Goal: Task Accomplishment & Management: Use online tool/utility

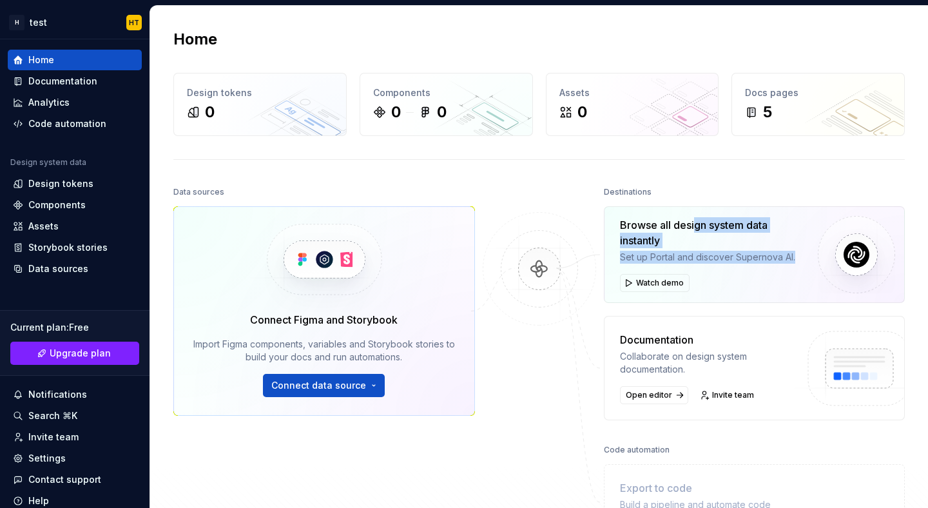
drag, startPoint x: 689, startPoint y: 223, endPoint x: 715, endPoint y: 271, distance: 54.5
click at [715, 270] on div "Browse all design system data instantly Set up Portal and discover Supernova AI…" at bounding box center [714, 254] width 188 height 75
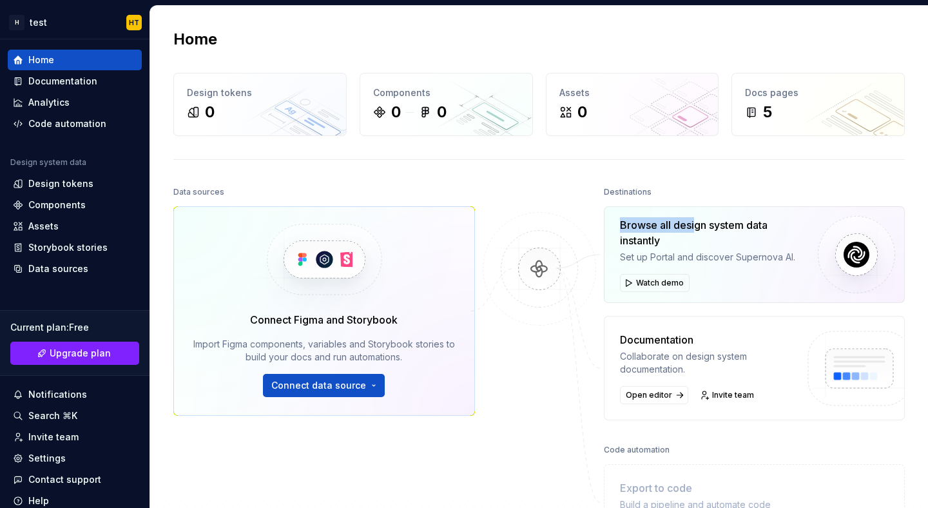
click at [715, 271] on div "Browse all design system data instantly Set up Portal and discover Supernova AI…" at bounding box center [714, 254] width 188 height 75
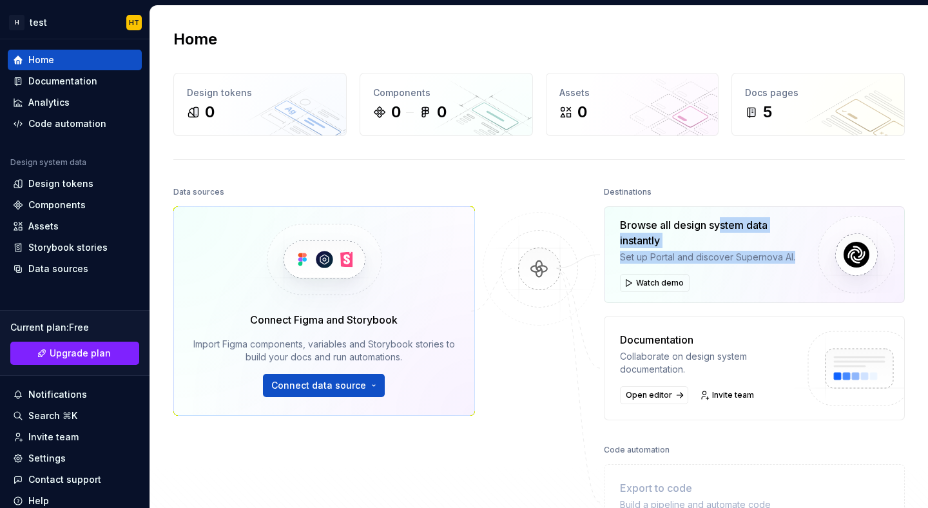
drag, startPoint x: 717, startPoint y: 246, endPoint x: 714, endPoint y: 215, distance: 30.4
click at [715, 215] on div "Browse all design system data instantly Set up Portal and discover Supernova AI…" at bounding box center [755, 254] width 302 height 97
click at [714, 215] on div "Browse all design system data instantly Set up Portal and discover Supernova AI…" at bounding box center [755, 254] width 302 height 97
drag, startPoint x: 714, startPoint y: 215, endPoint x: 733, endPoint y: 259, distance: 48.2
click at [733, 259] on div "Browse all design system data instantly Set up Portal and discover Supernova AI…" at bounding box center [755, 254] width 302 height 97
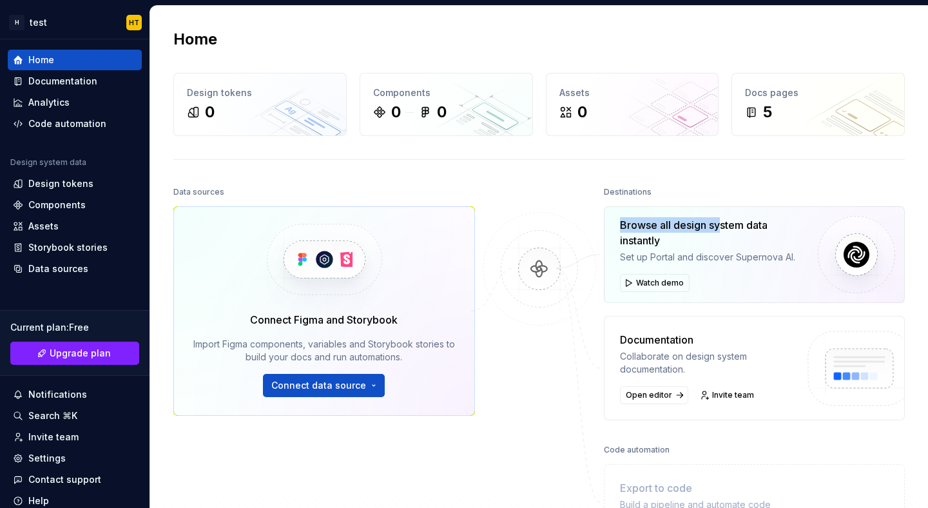
drag, startPoint x: 737, startPoint y: 270, endPoint x: 719, endPoint y: 226, distance: 47.4
click at [719, 227] on div "Browse all design system data instantly Set up Portal and discover Supernova AI…" at bounding box center [714, 254] width 188 height 75
click at [718, 224] on div "Browse all design system data instantly" at bounding box center [714, 232] width 188 height 31
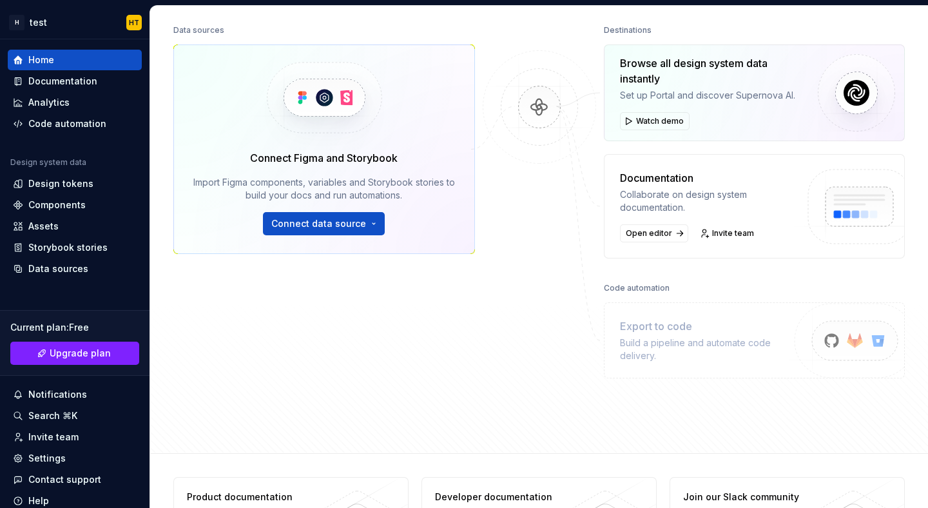
scroll to position [228, 0]
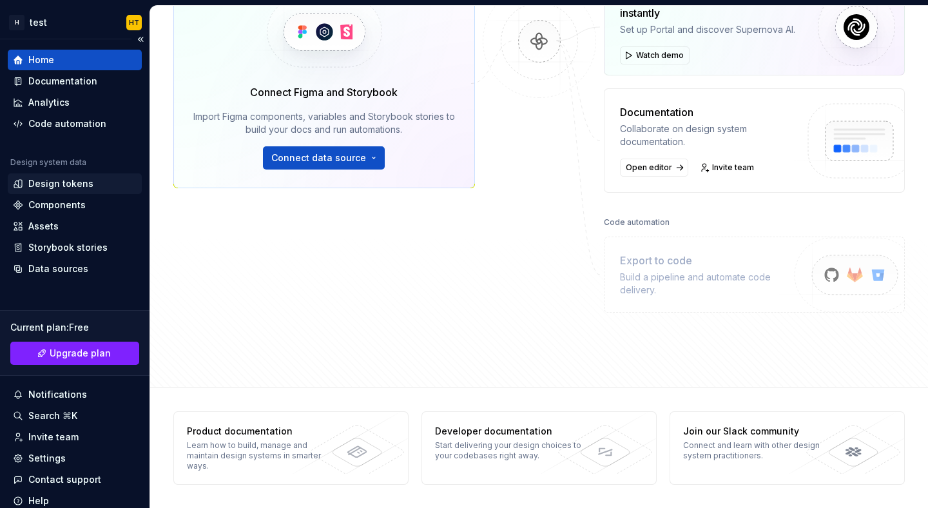
click at [77, 188] on div "Design tokens" at bounding box center [60, 183] width 65 height 13
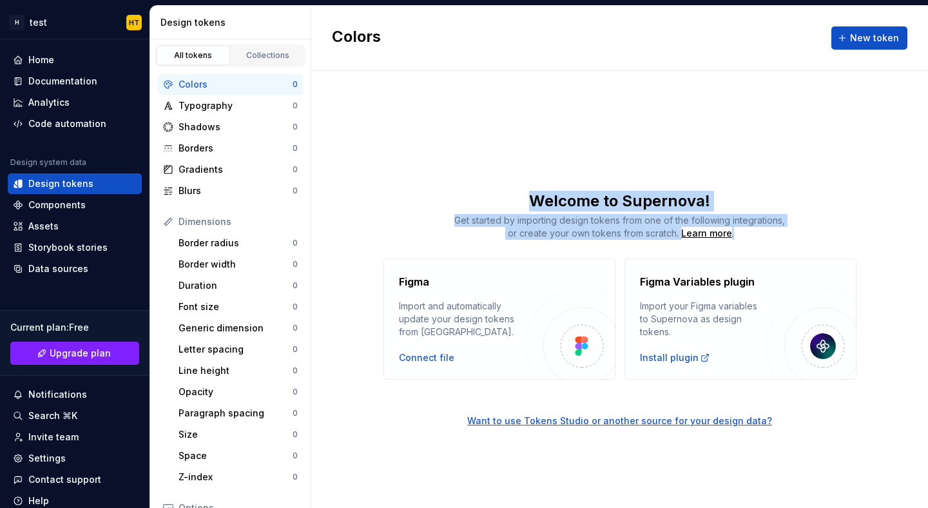
drag, startPoint x: 489, startPoint y: 187, endPoint x: 596, endPoint y: 241, distance: 119.9
click at [596, 240] on div "Colors New token Welcome to Supernova! Get started by importing design tokens f…" at bounding box center [619, 257] width 617 height 502
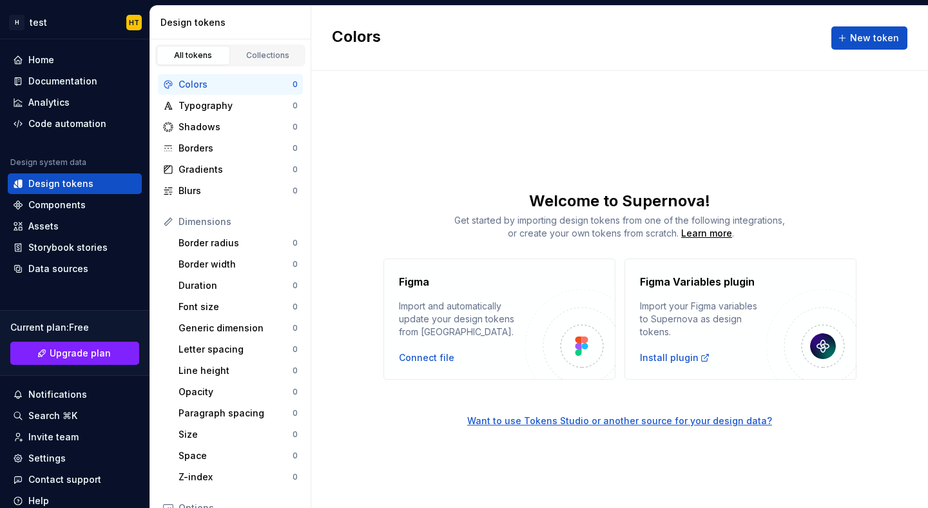
click at [598, 242] on div "Welcome to Supernova! Get started by importing design tokens from one of the fo…" at bounding box center [619, 285] width 617 height 189
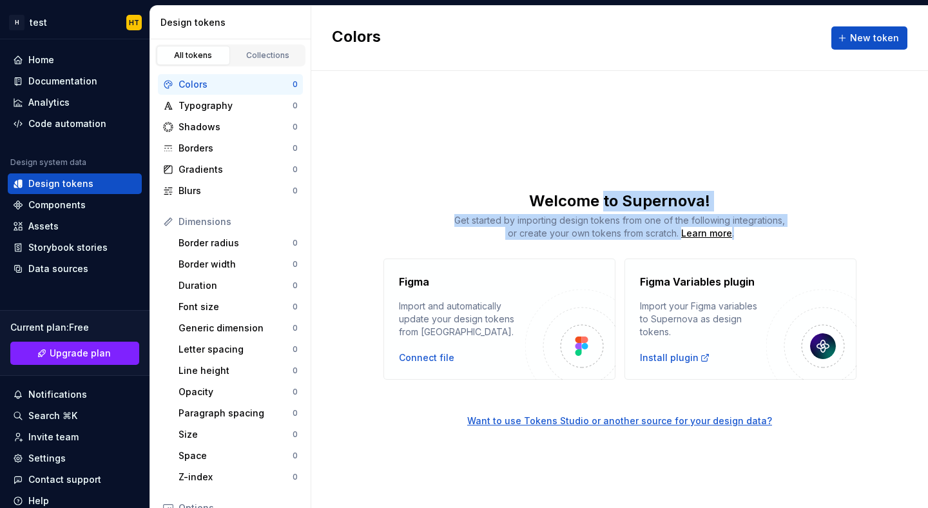
drag, startPoint x: 606, startPoint y: 244, endPoint x: 603, endPoint y: 191, distance: 52.3
click at [604, 197] on div "Welcome to Supernova! Get started by importing design tokens from one of the fo…" at bounding box center [619, 285] width 617 height 189
drag, startPoint x: 604, startPoint y: 176, endPoint x: 639, endPoint y: 240, distance: 73.2
click at [639, 239] on div "Colors New token Welcome to Supernova! Get started by importing design tokens f…" at bounding box center [619, 257] width 617 height 502
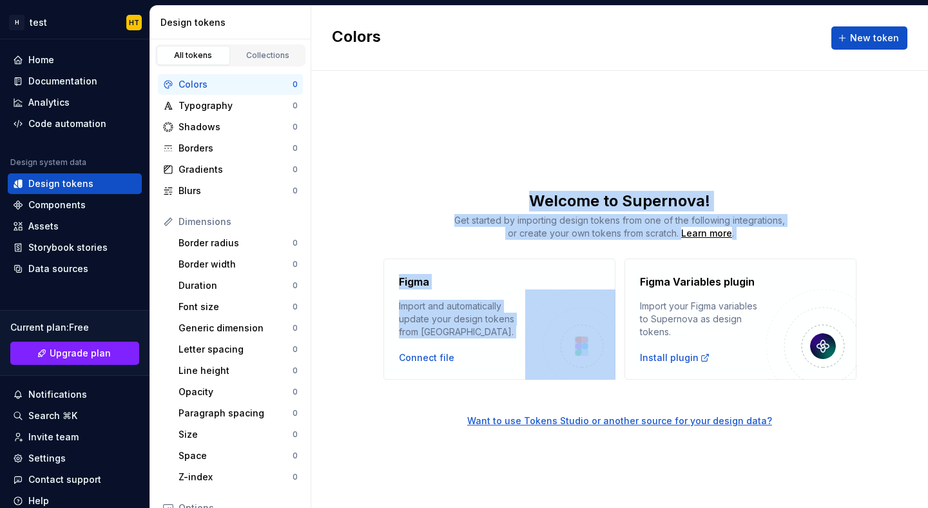
drag, startPoint x: 639, startPoint y: 249, endPoint x: 610, endPoint y: 184, distance: 70.9
click at [610, 184] on div "Colors New token Welcome to Supernova! Get started by importing design tokens f…" at bounding box center [619, 257] width 617 height 502
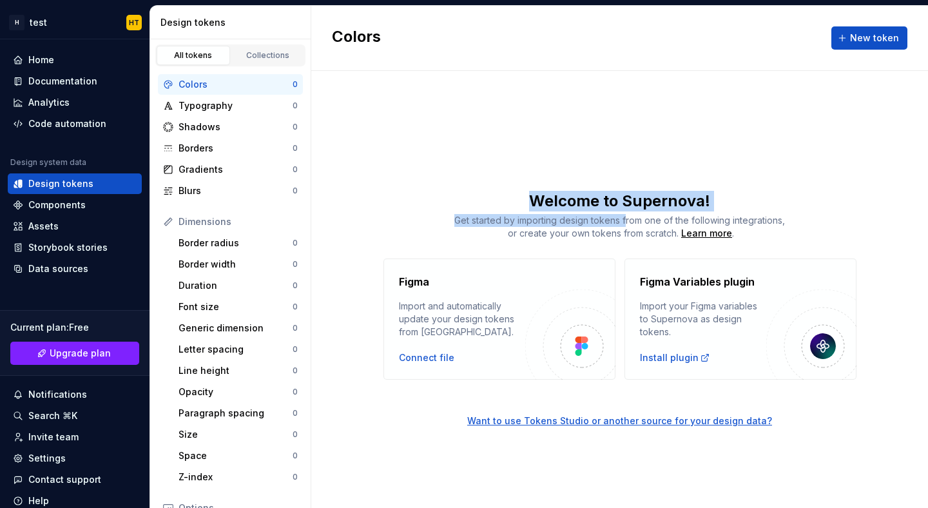
drag, startPoint x: 609, startPoint y: 179, endPoint x: 626, endPoint y: 229, distance: 52.6
click at [626, 224] on div "Colors New token Welcome to Supernova! Get started by importing design tokens f…" at bounding box center [619, 257] width 617 height 502
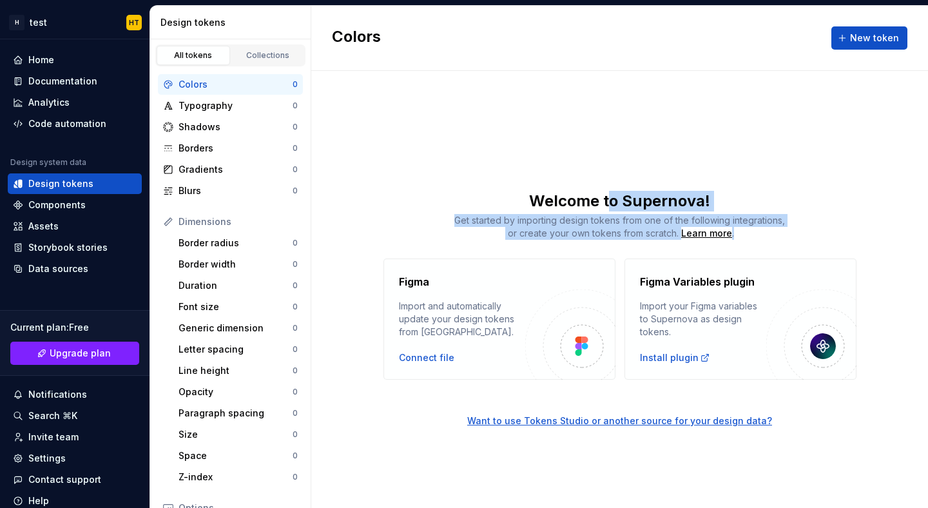
drag, startPoint x: 626, startPoint y: 240, endPoint x: 608, endPoint y: 192, distance: 51.6
click at [609, 193] on div "Welcome to Supernova! Get started by importing design tokens from one of the fo…" at bounding box center [619, 285] width 617 height 189
click at [608, 192] on div "Welcome to Supernova!" at bounding box center [619, 201] width 617 height 21
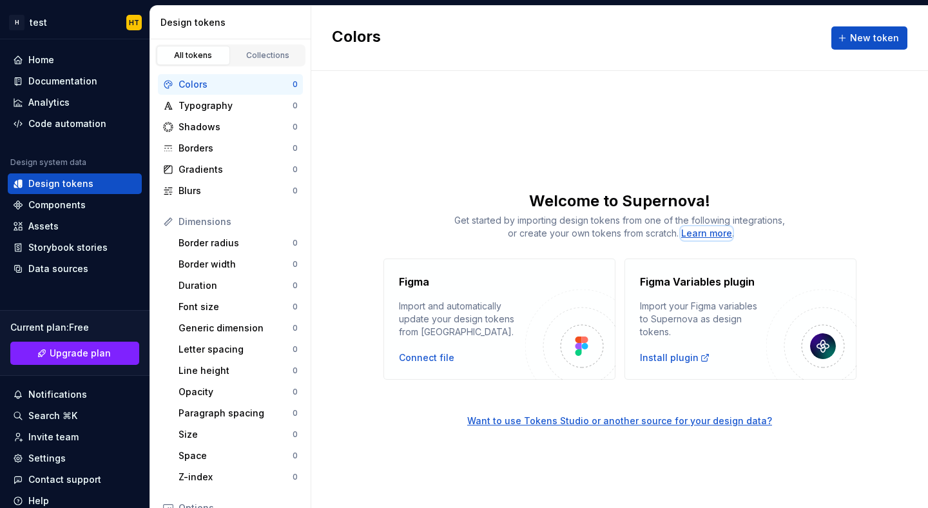
click at [701, 235] on div "Learn more" at bounding box center [706, 233] width 51 height 13
click at [853, 34] on button "New token" at bounding box center [869, 37] width 76 height 23
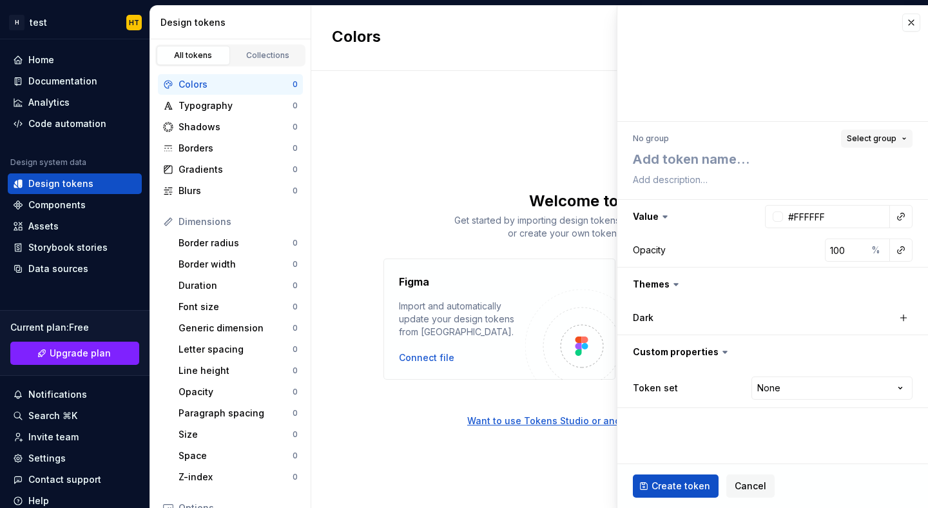
click at [880, 132] on button "Select group" at bounding box center [877, 139] width 72 height 18
click at [648, 179] on textarea at bounding box center [770, 180] width 280 height 18
click at [494, 164] on div "Colors New token Welcome to Supernova! Get started by importing design tokens f…" at bounding box center [619, 257] width 617 height 502
click at [199, 104] on div "Typography" at bounding box center [236, 105] width 114 height 13
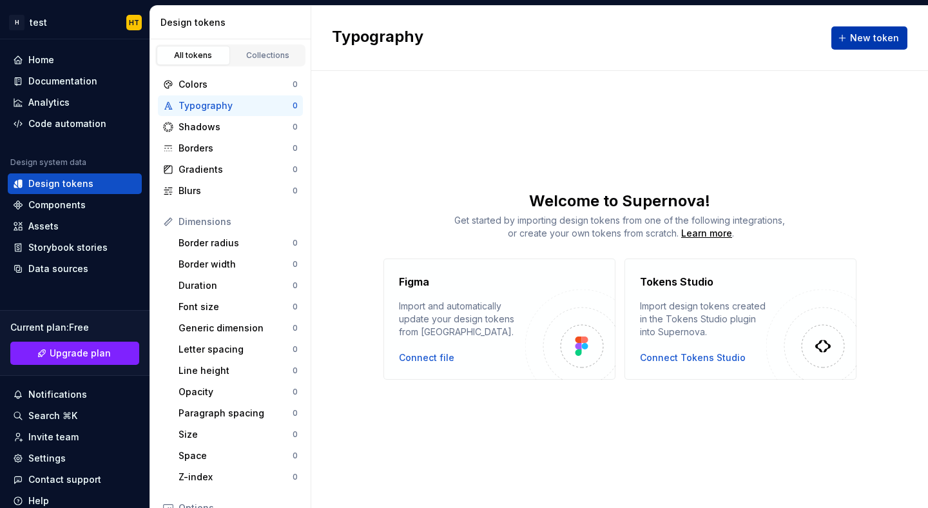
click at [876, 40] on span "New token" at bounding box center [874, 38] width 49 height 13
type textarea "*"
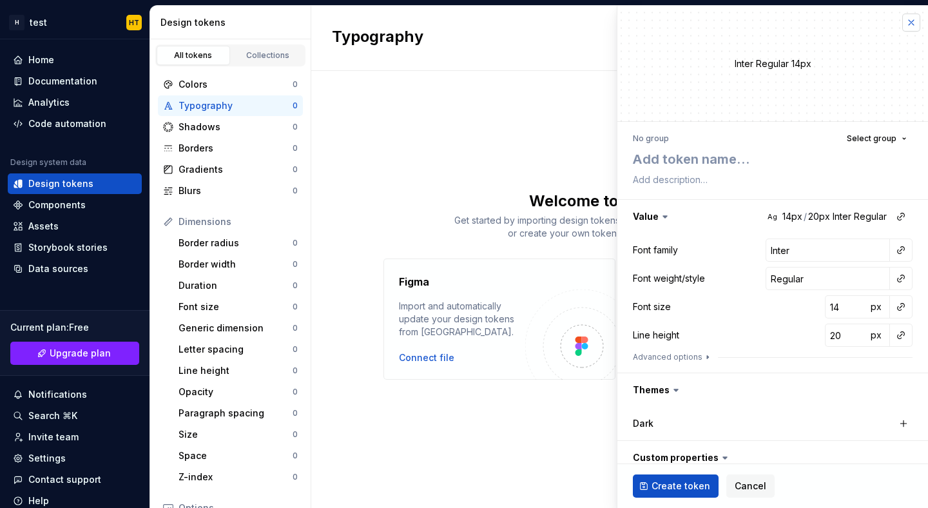
click at [904, 24] on button "button" at bounding box center [911, 23] width 18 height 18
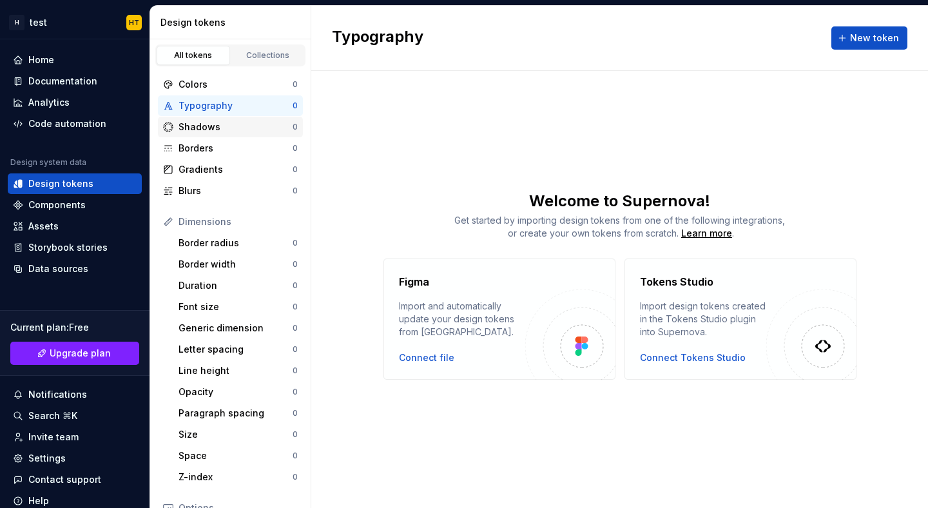
click at [220, 133] on div "Shadows" at bounding box center [236, 127] width 114 height 13
click at [230, 148] on div "Borders" at bounding box center [236, 148] width 114 height 13
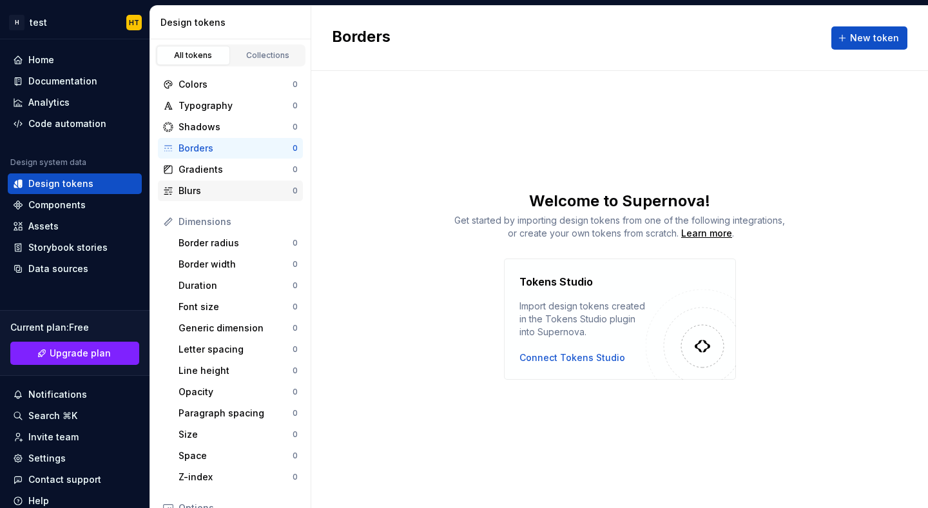
click at [212, 180] on div "Blurs 0" at bounding box center [230, 190] width 145 height 21
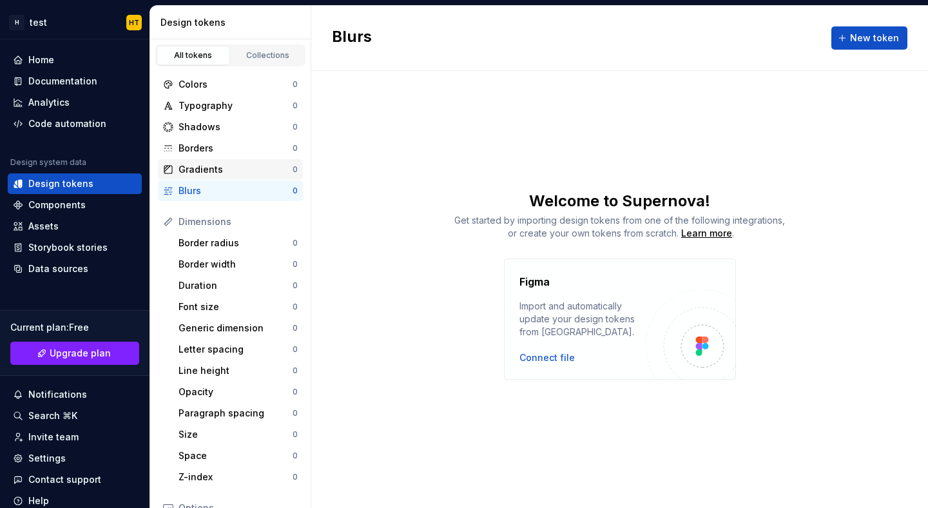
click at [213, 173] on div "Gradients" at bounding box center [236, 169] width 114 height 13
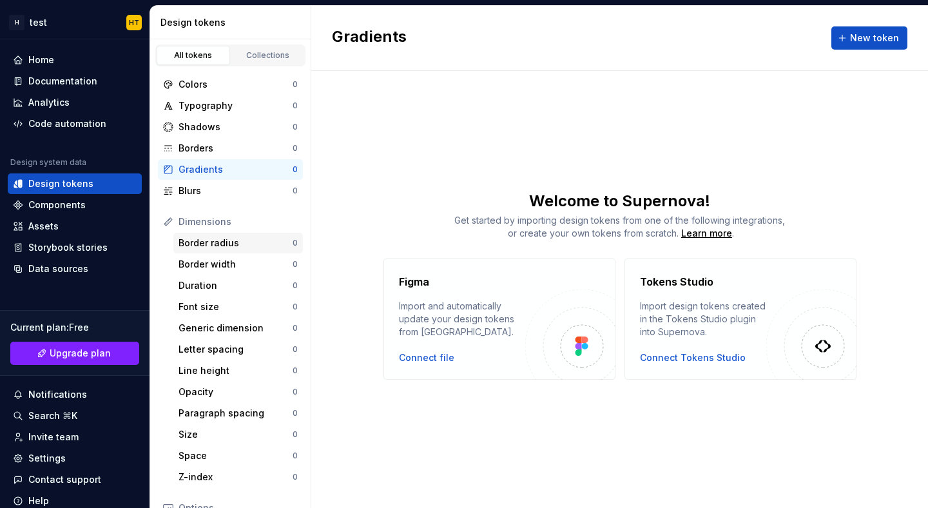
click at [222, 249] on div "Border radius" at bounding box center [236, 243] width 114 height 13
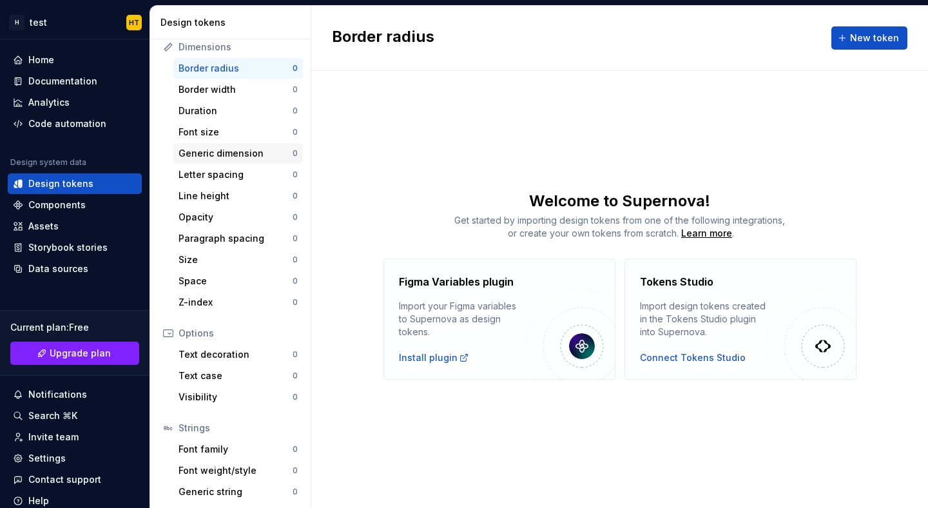
scroll to position [198, 0]
